Goal: Task Accomplishment & Management: Manage account settings

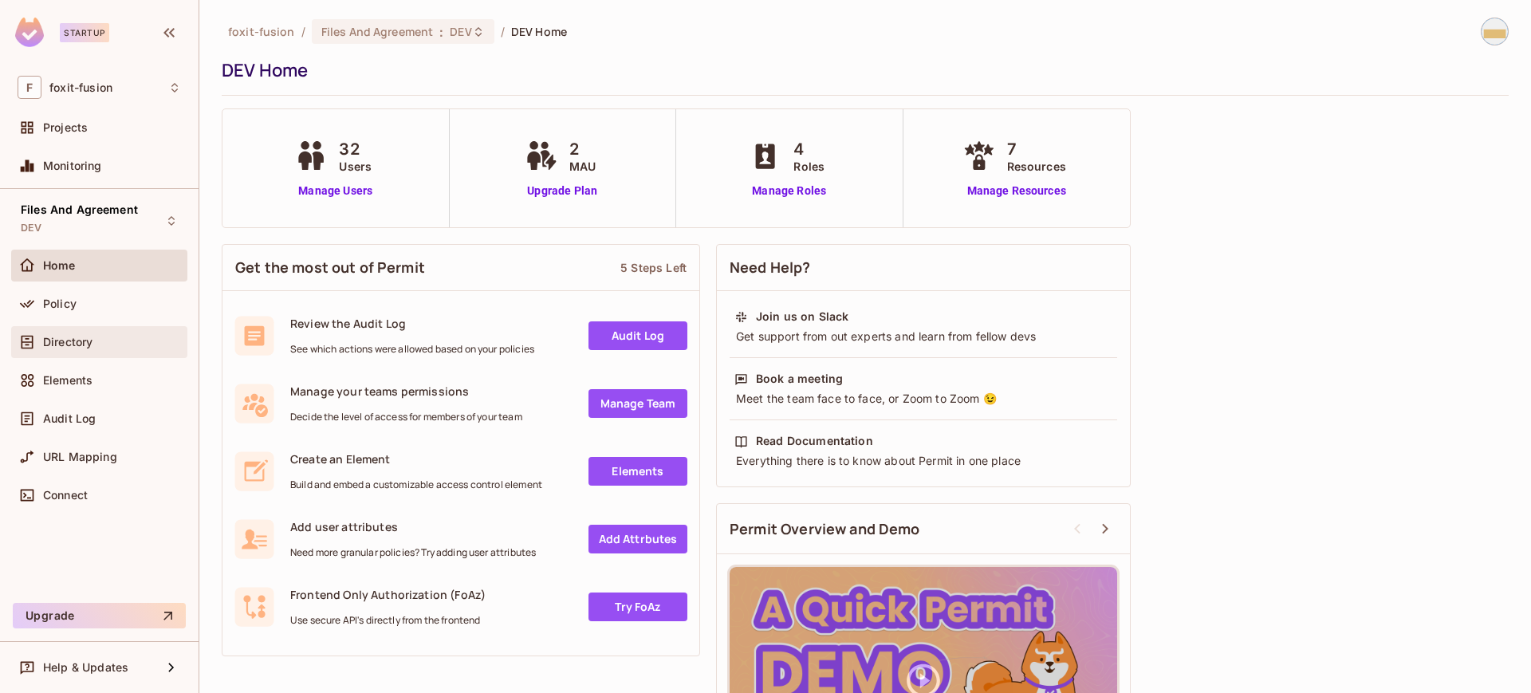
click at [38, 351] on div "Directory" at bounding box center [99, 342] width 176 height 32
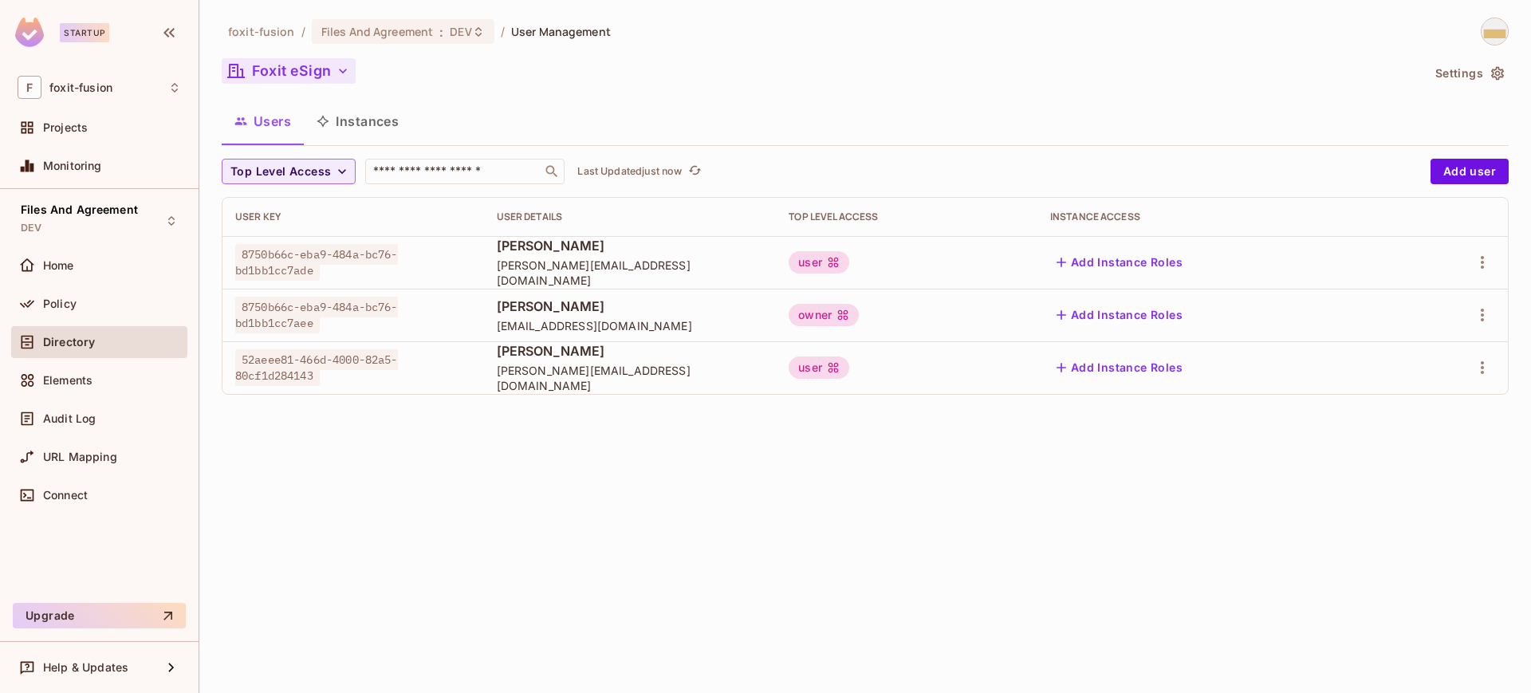
click at [331, 69] on button "Foxit eSign" at bounding box center [289, 71] width 134 height 26
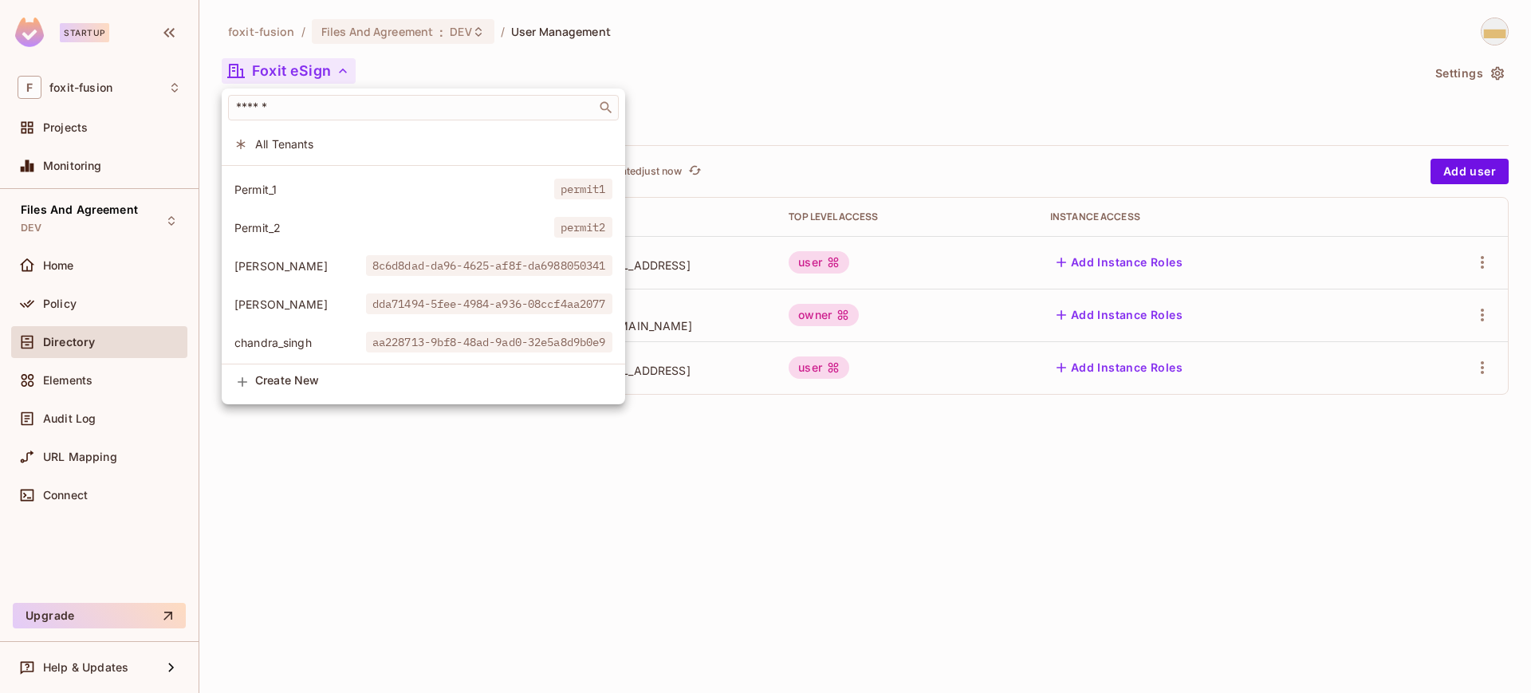
scroll to position [300, 0]
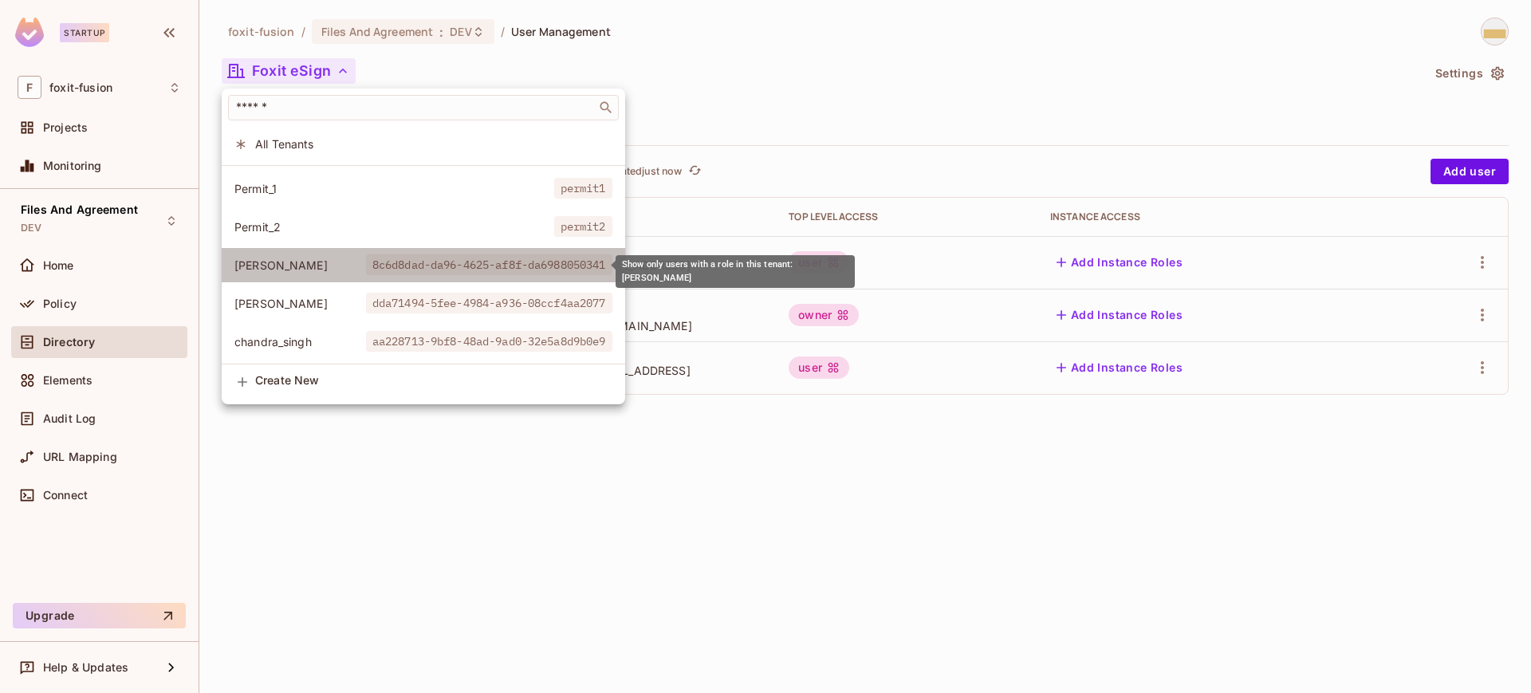
click at [453, 269] on span "8c6d8dad-da96-4625-af8f-da6988050341" at bounding box center [489, 264] width 246 height 21
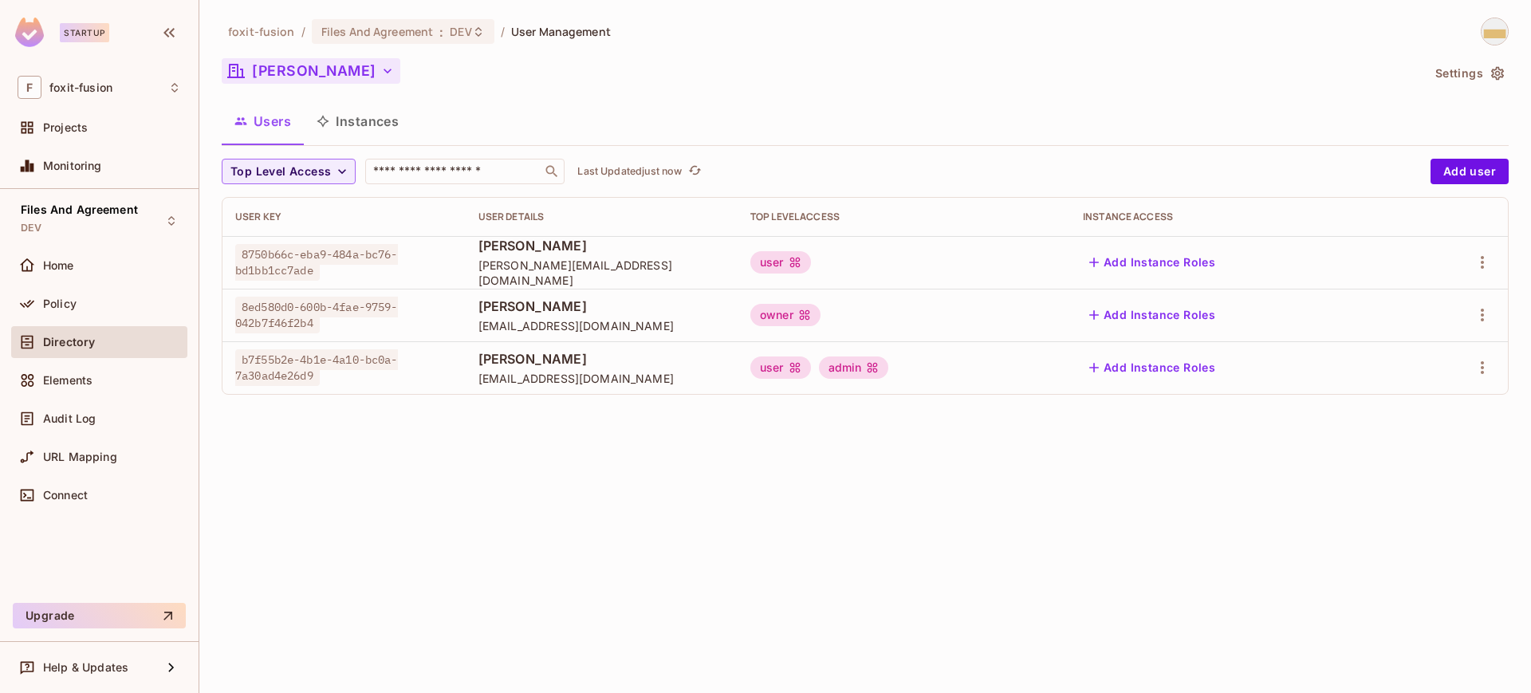
click at [311, 75] on button "alejandro" at bounding box center [311, 71] width 179 height 26
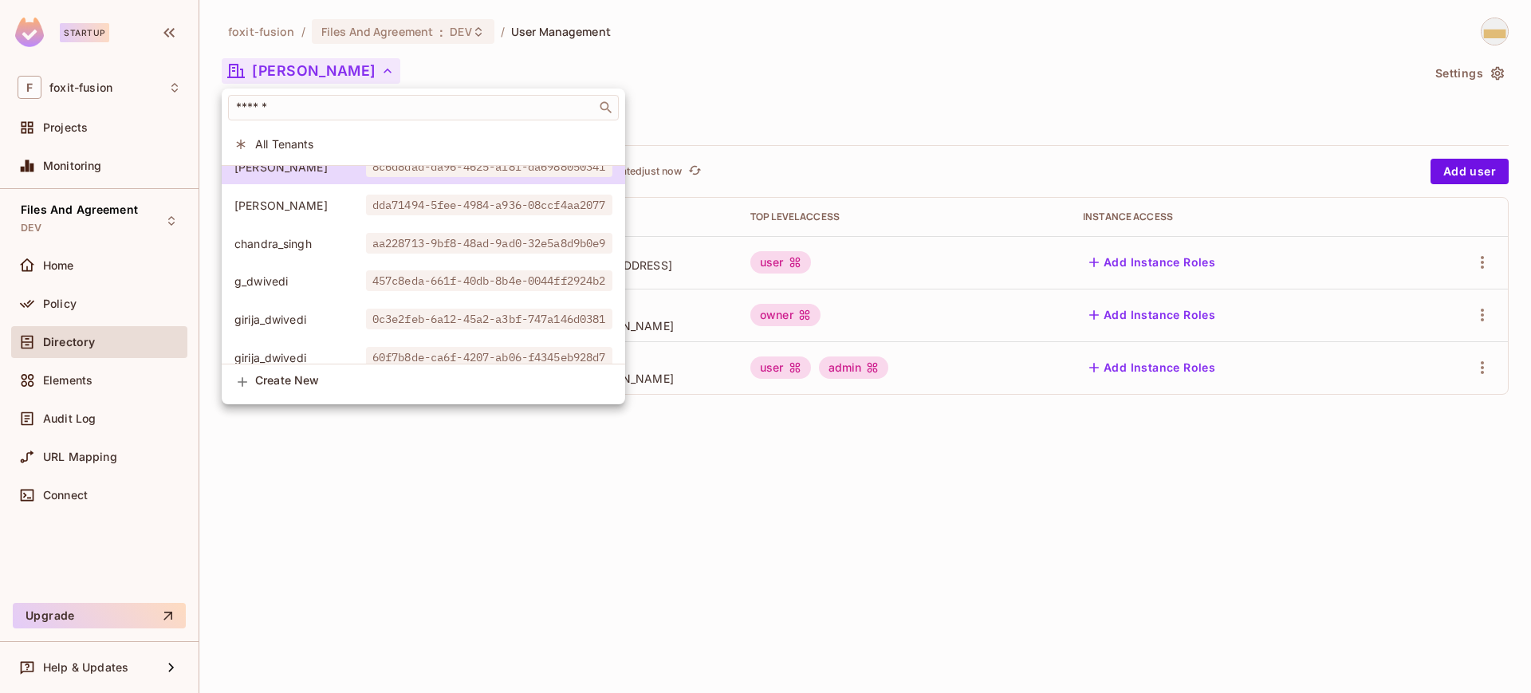
scroll to position [366, 0]
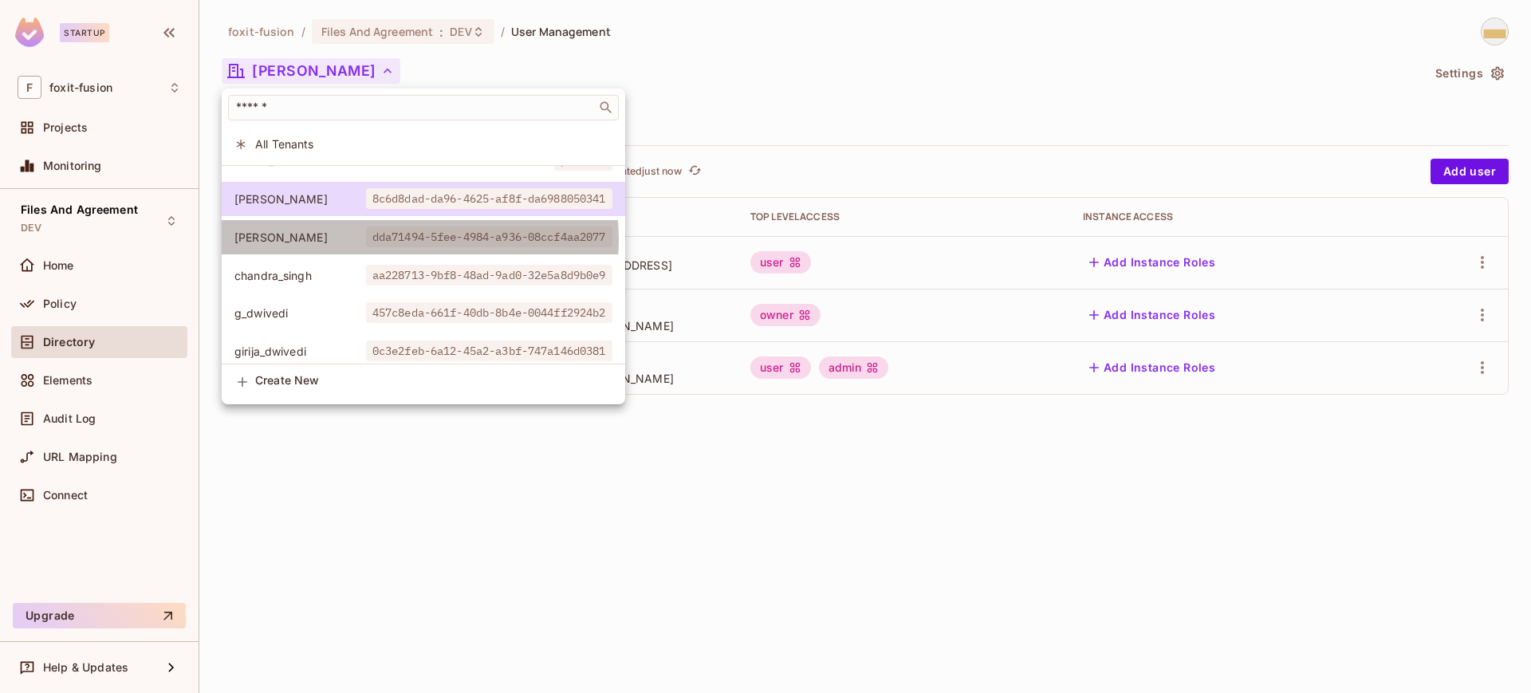
click at [419, 239] on span "dda71494-5fee-4984-a936-08ccf4aa2077" at bounding box center [489, 236] width 246 height 21
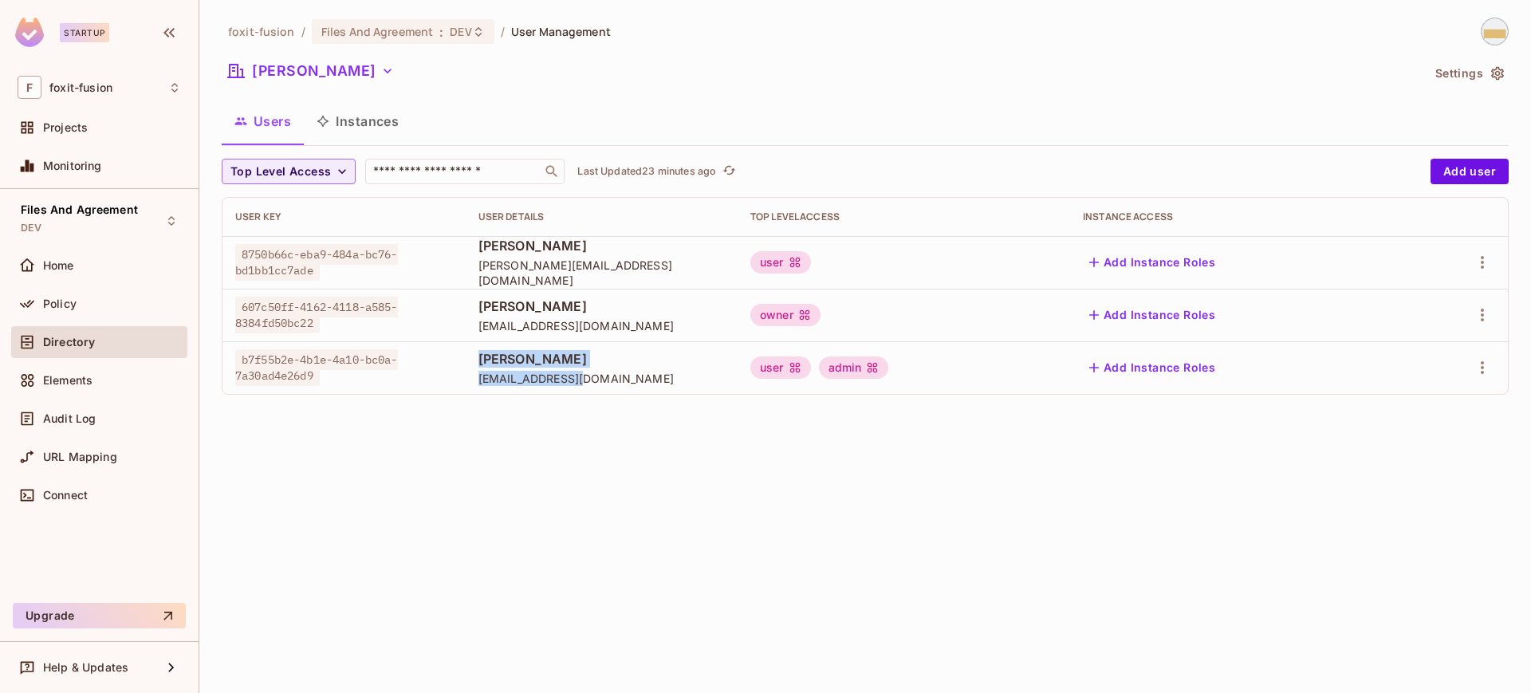
drag, startPoint x: 462, startPoint y: 357, endPoint x: 646, endPoint y: 391, distance: 187.2
click at [646, 391] on td "john bear user@example.com" at bounding box center [602, 367] width 272 height 53
